Goal: Check status

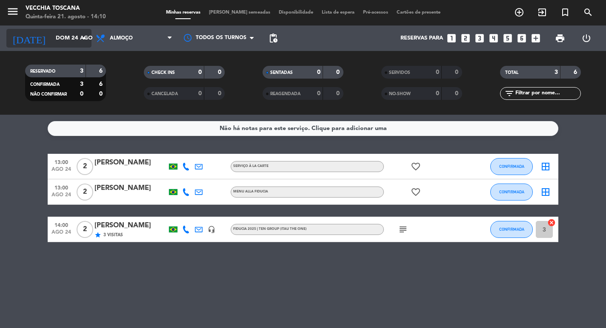
click at [83, 37] on icon "arrow_drop_down" at bounding box center [84, 38] width 10 height 10
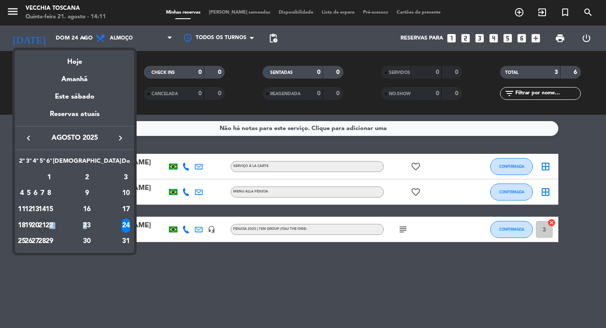
drag, startPoint x: 107, startPoint y: 225, endPoint x: 91, endPoint y: 226, distance: 15.3
click at [91, 226] on tr "18 19 20 21 22 23 24" at bounding box center [74, 226] width 112 height 16
click at [52, 226] on div "22" at bounding box center [49, 226] width 6 height 14
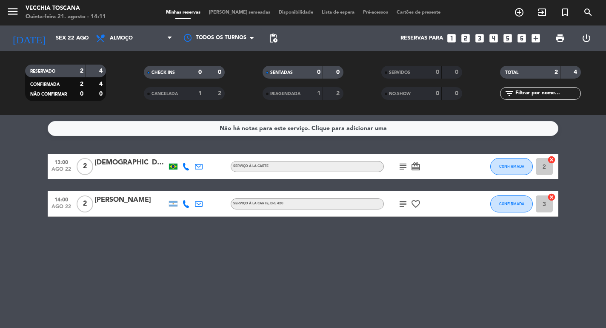
click at [404, 165] on icon "subject" at bounding box center [403, 167] width 10 height 10
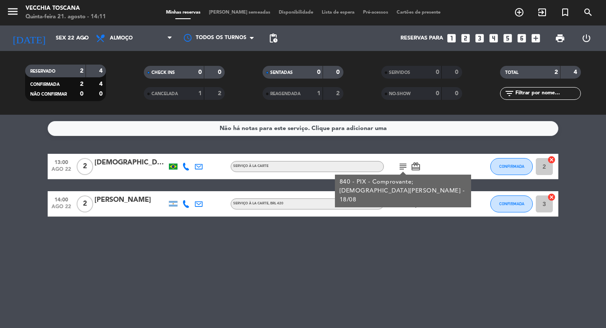
click at [400, 205] on icon "subject" at bounding box center [403, 204] width 10 height 10
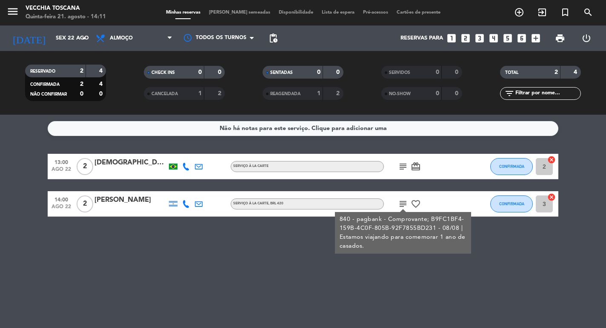
click at [394, 292] on div "Não há notas para este serviço. Clique para adicionar uma 13:00 [DATE] 2 [PERSO…" at bounding box center [303, 222] width 606 height 214
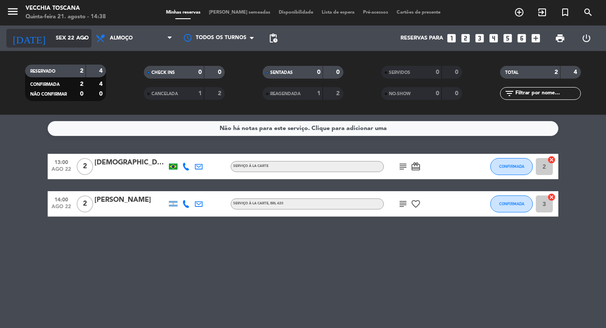
click at [85, 36] on icon "arrow_drop_down" at bounding box center [84, 38] width 10 height 10
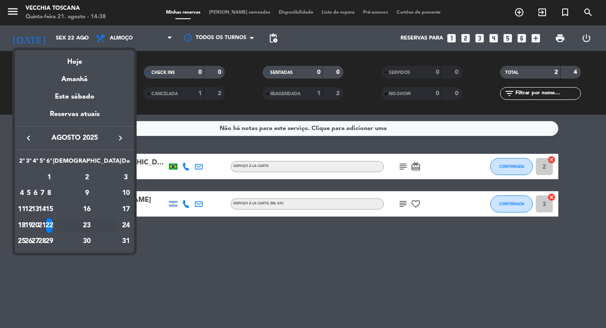
click at [106, 223] on div "23" at bounding box center [87, 226] width 62 height 14
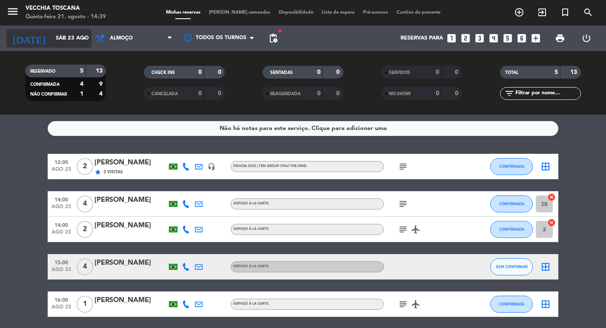
click at [86, 36] on icon "arrow_drop_down" at bounding box center [84, 38] width 10 height 10
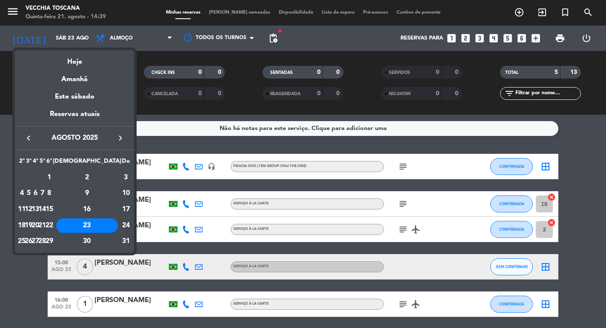
click at [123, 223] on div "24" at bounding box center [126, 226] width 9 height 14
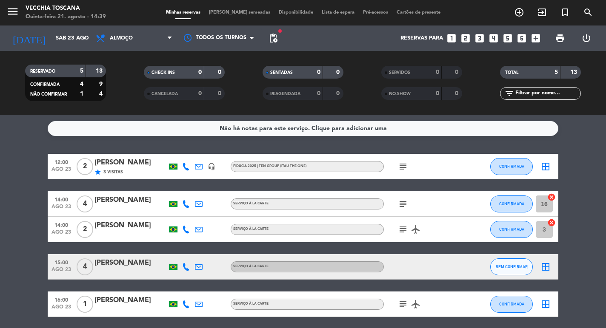
type input "Dom 24 ago"
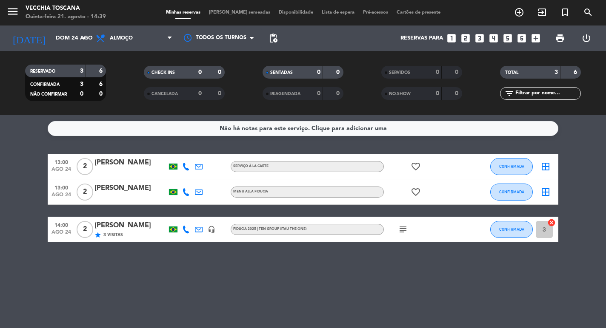
click at [121, 229] on div "[PERSON_NAME]" at bounding box center [130, 225] width 72 height 11
